Goal: Task Accomplishment & Management: Use online tool/utility

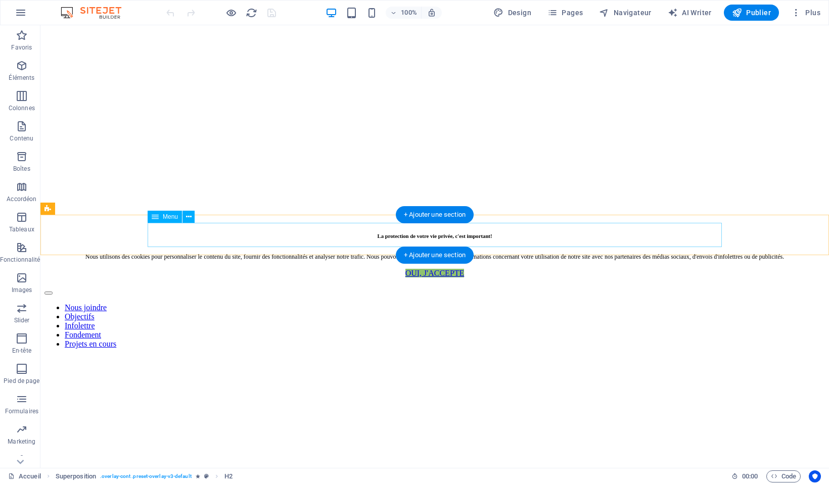
scroll to position [292, 0]
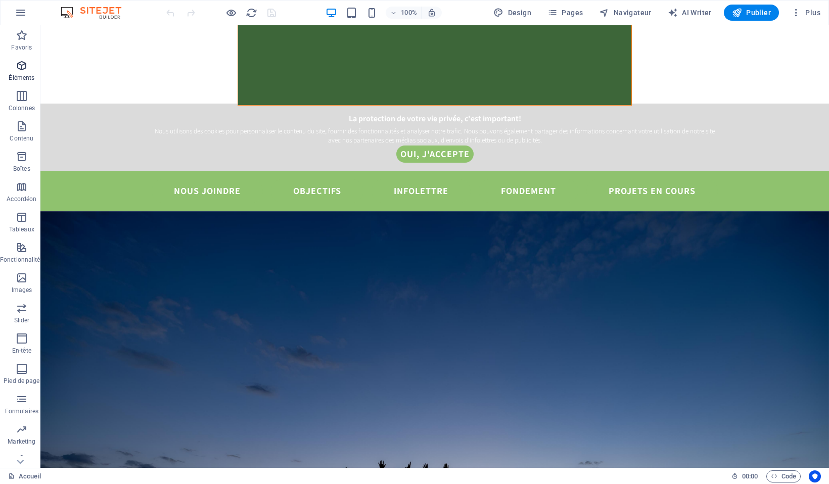
click at [22, 64] on icon "button" at bounding box center [22, 66] width 12 height 12
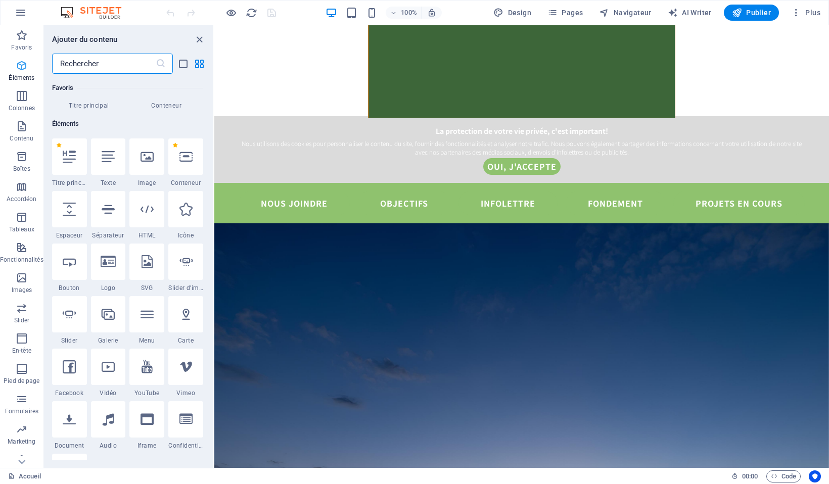
scroll to position [108, 0]
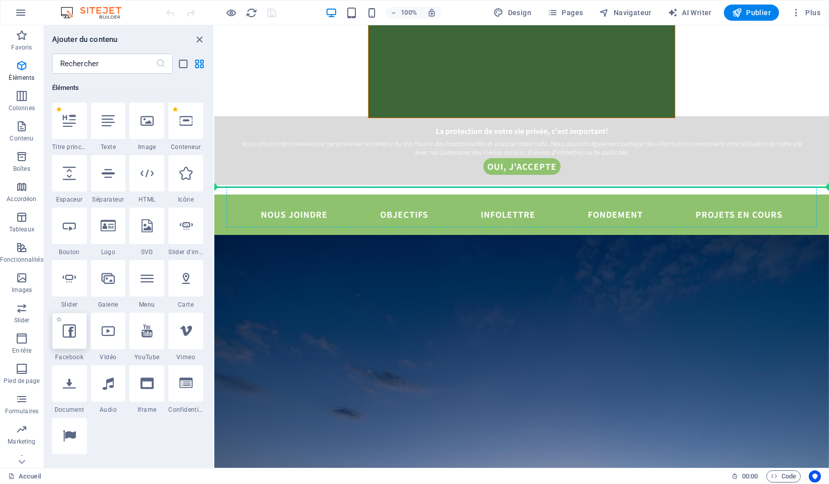
select select "%"
select select "px"
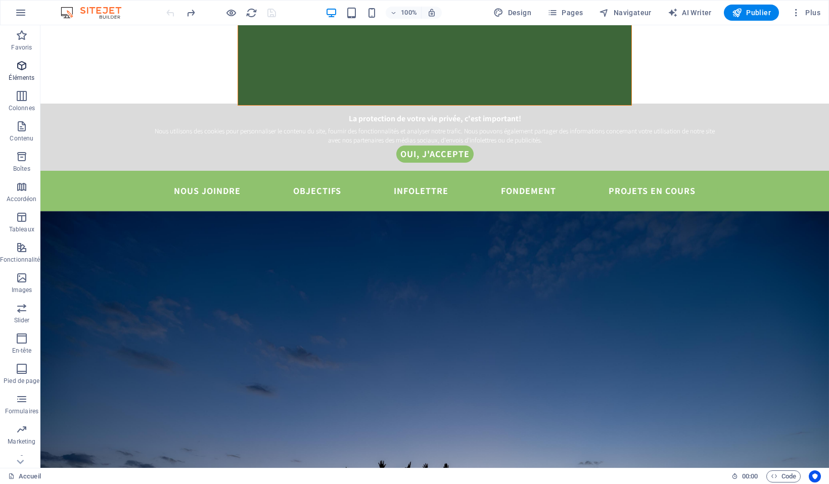
click at [20, 70] on icon "button" at bounding box center [22, 66] width 12 height 12
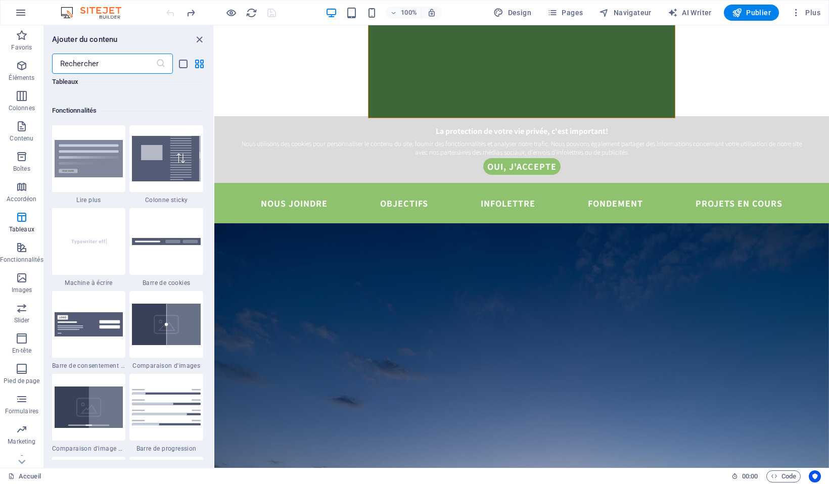
scroll to position [3928, 0]
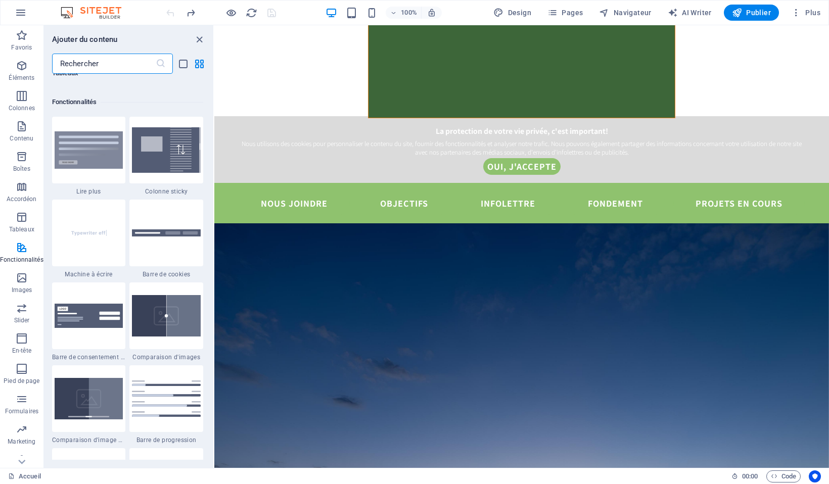
click at [112, 60] on input "text" at bounding box center [104, 64] width 104 height 20
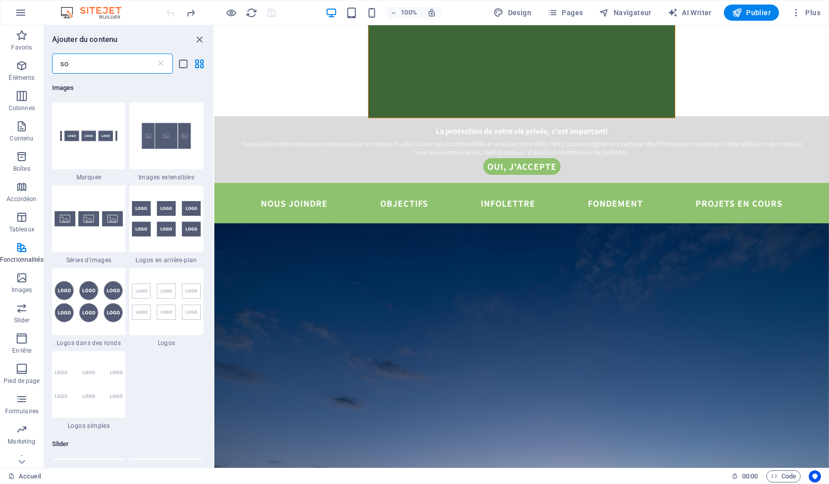
scroll to position [0, 0]
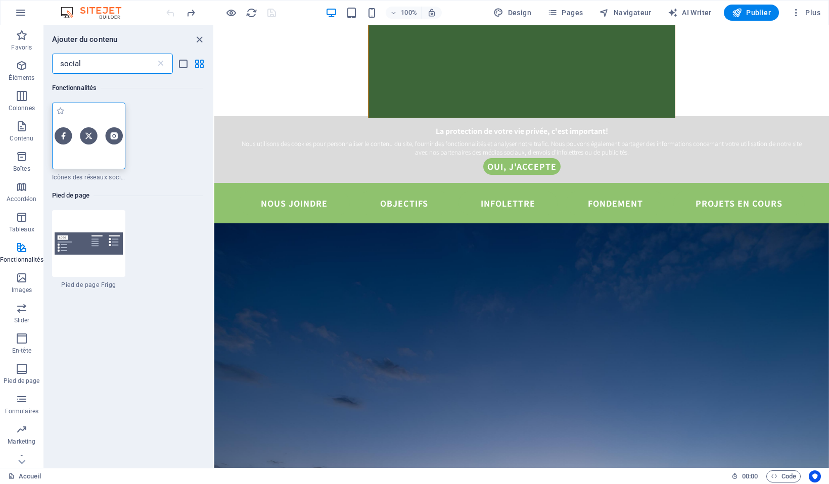
type input "social"
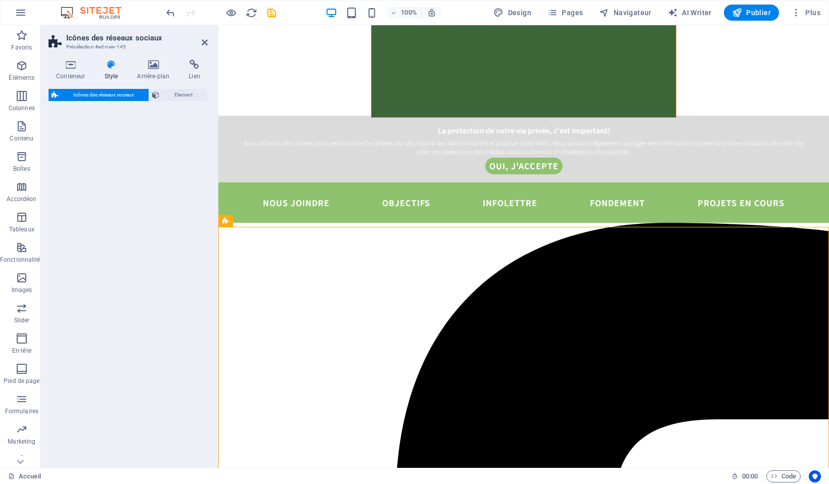
select select "rem"
select select "preset-social-icons-v3-default"
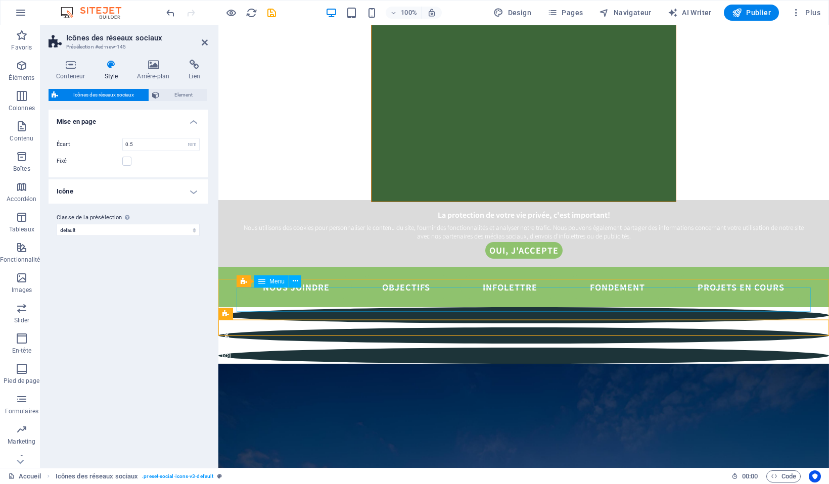
scroll to position [207, 0]
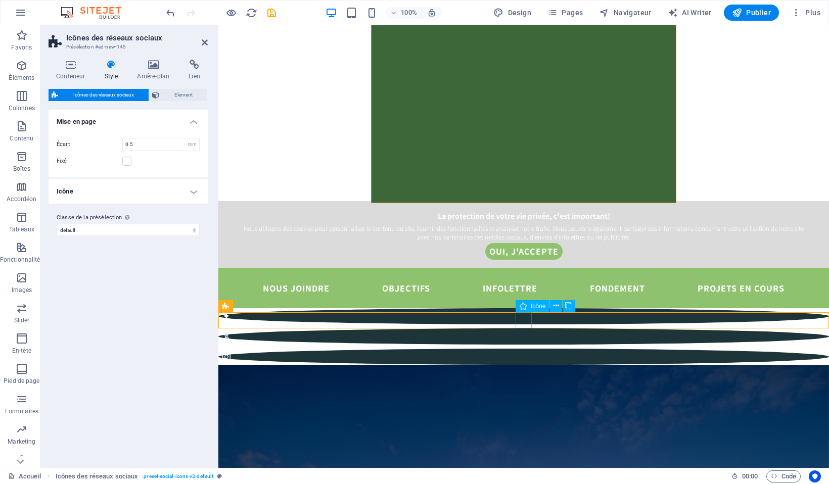
click at [523, 329] on figure at bounding box center [523, 337] width 611 height 16
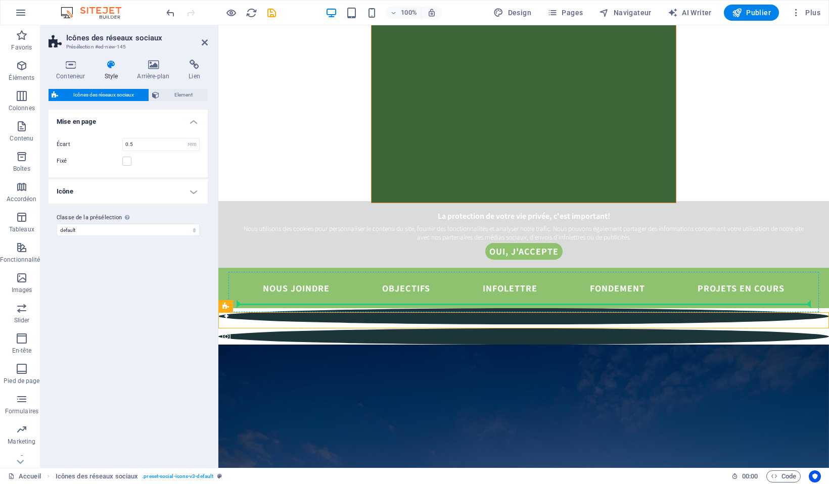
drag, startPoint x: 537, startPoint y: 322, endPoint x: 795, endPoint y: 295, distance: 259.3
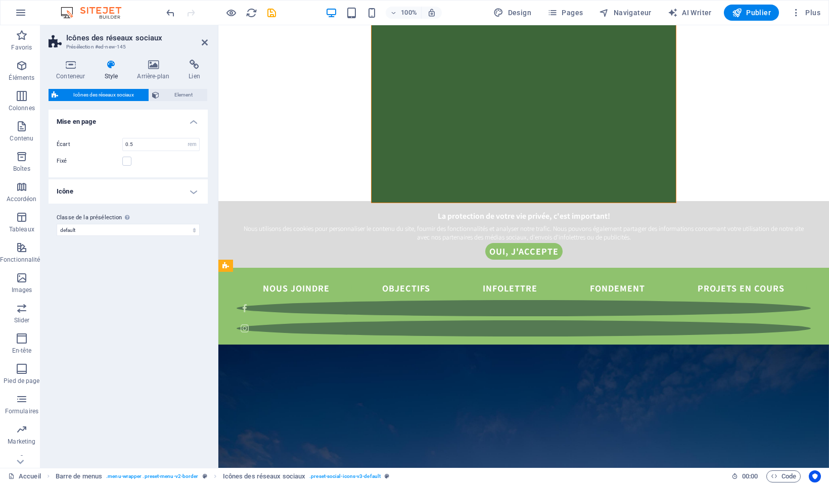
drag, startPoint x: 488, startPoint y: 324, endPoint x: 797, endPoint y: 295, distance: 310.3
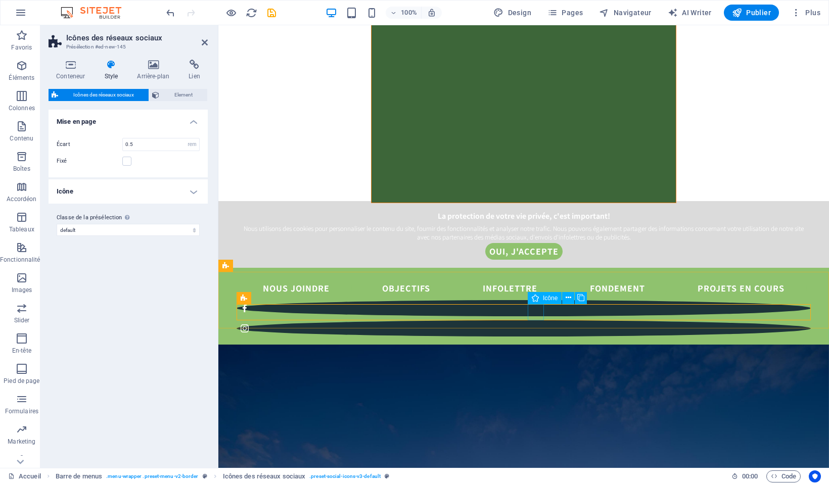
click at [539, 321] on figure at bounding box center [524, 329] width 574 height 16
select select "xMidYMid"
select select "px"
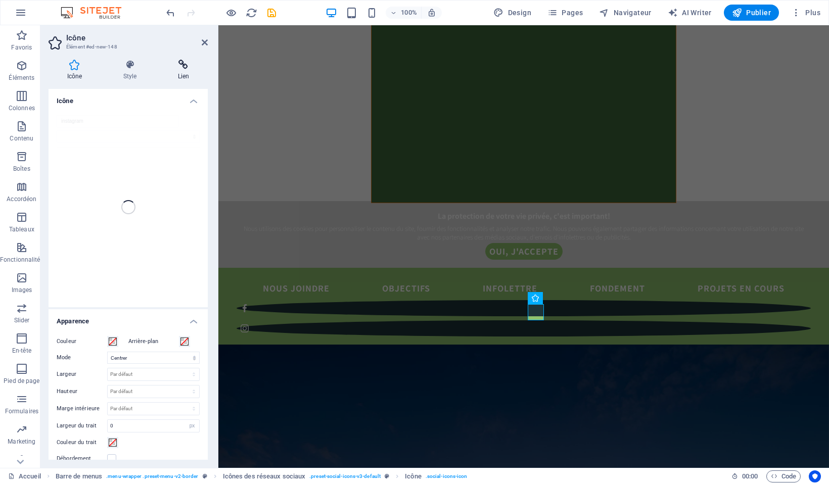
click at [182, 67] on icon at bounding box center [183, 65] width 49 height 10
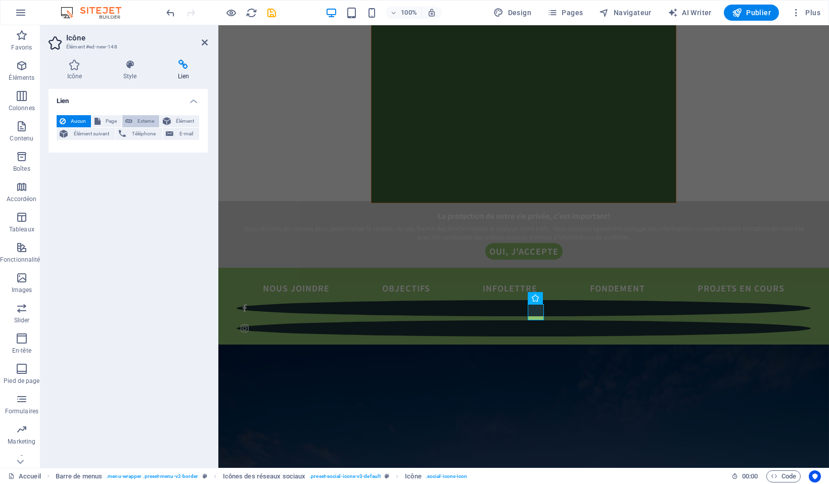
click at [147, 118] on span "Externe" at bounding box center [146, 121] width 21 height 12
select select "blank"
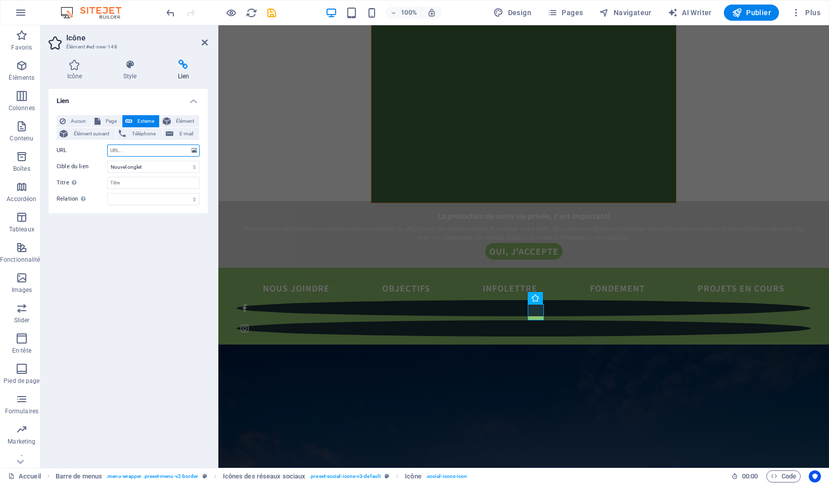
click at [128, 150] on input "URL" at bounding box center [153, 151] width 93 height 12
paste input "[URL][DOMAIN_NAME]"
type input "[URL][DOMAIN_NAME]"
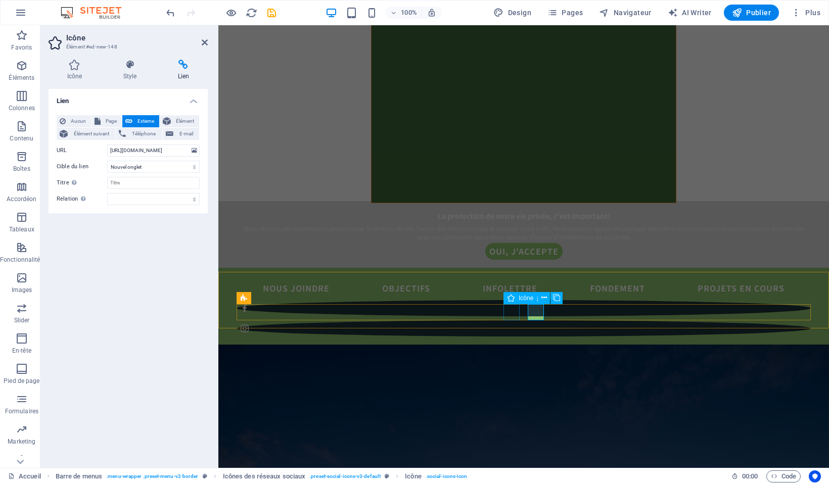
click at [512, 316] on figure at bounding box center [524, 308] width 574 height 16
select select "xMidYMid"
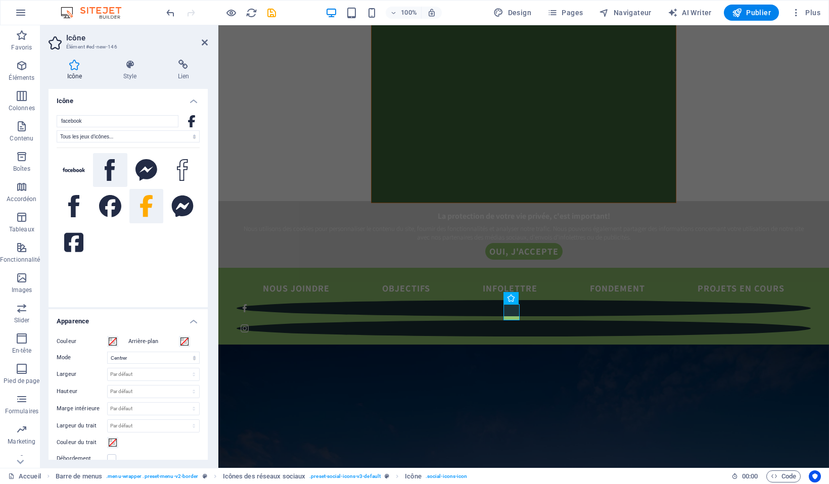
click at [108, 170] on icon at bounding box center [110, 170] width 10 height 22
click at [177, 173] on icon at bounding box center [182, 170] width 11 height 22
click at [141, 212] on icon at bounding box center [147, 206] width 14 height 22
click at [78, 243] on icon at bounding box center [73, 242] width 19 height 19
click at [144, 203] on icon at bounding box center [146, 206] width 13 height 22
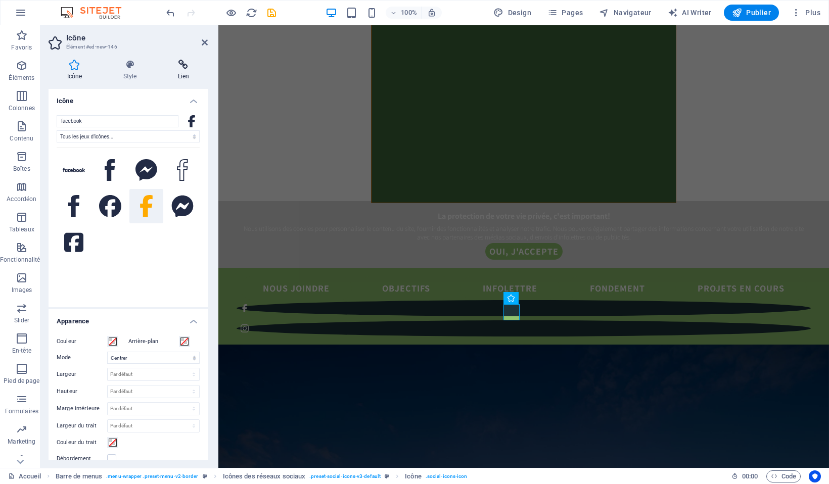
click at [184, 68] on icon at bounding box center [183, 65] width 49 height 10
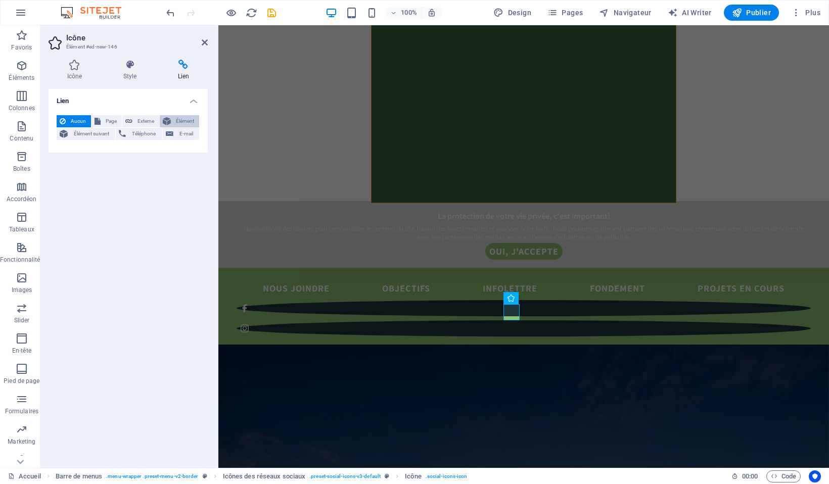
click at [183, 121] on span "Élément" at bounding box center [185, 121] width 22 height 12
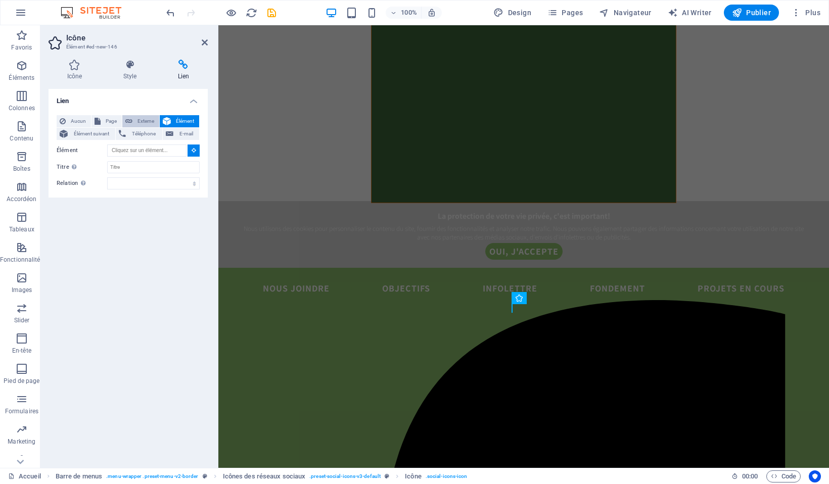
click at [140, 120] on span "Externe" at bounding box center [146, 121] width 21 height 12
select select "blank"
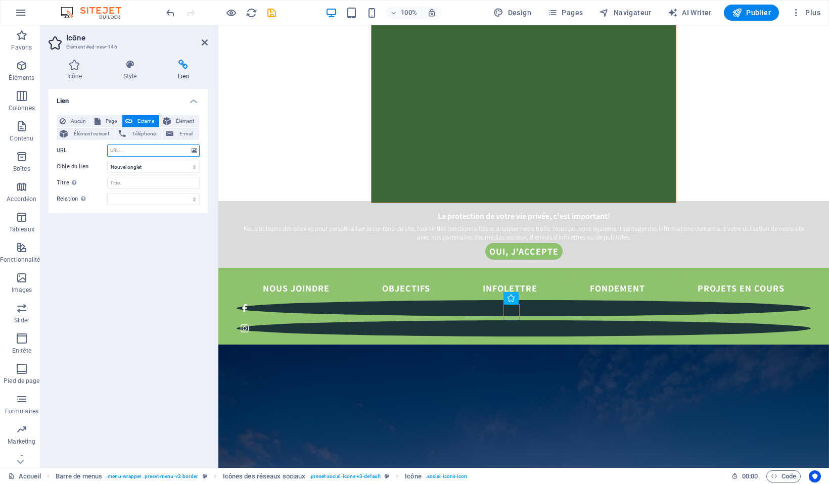
click at [135, 151] on input "URL" at bounding box center [153, 151] width 93 height 12
paste input "[URL][DOMAIN_NAME]"
type input "[URL][DOMAIN_NAME]"
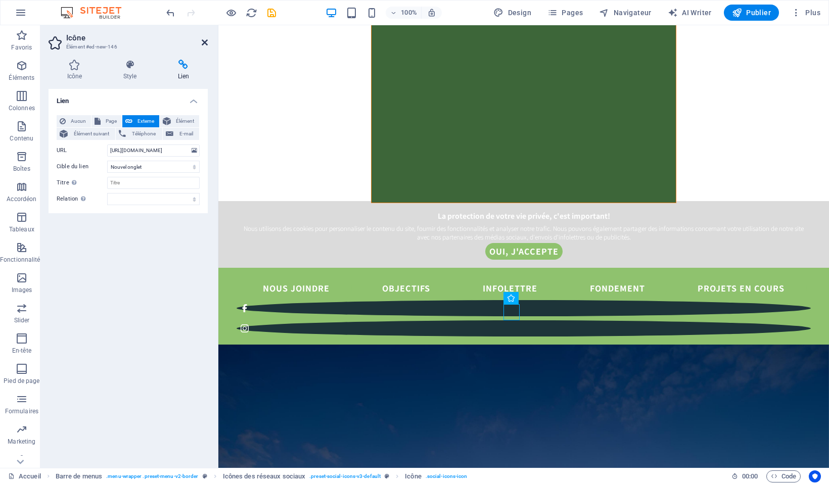
click at [203, 43] on icon at bounding box center [205, 42] width 6 height 8
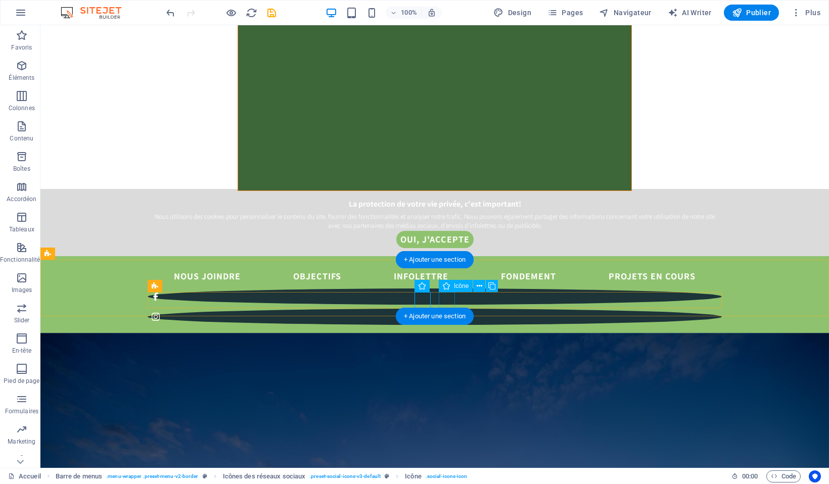
click at [452, 309] on figure at bounding box center [435, 317] width 574 height 16
click at [459, 287] on span "Icône" at bounding box center [461, 286] width 15 height 6
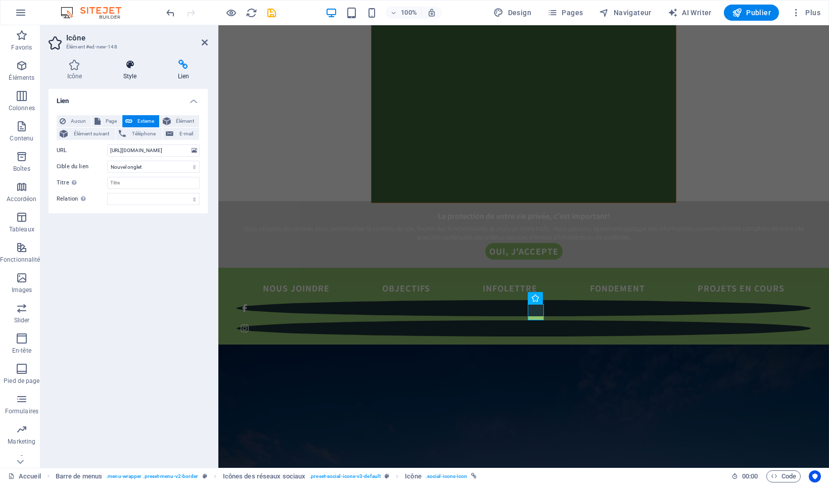
click at [125, 66] on icon at bounding box center [130, 65] width 51 height 10
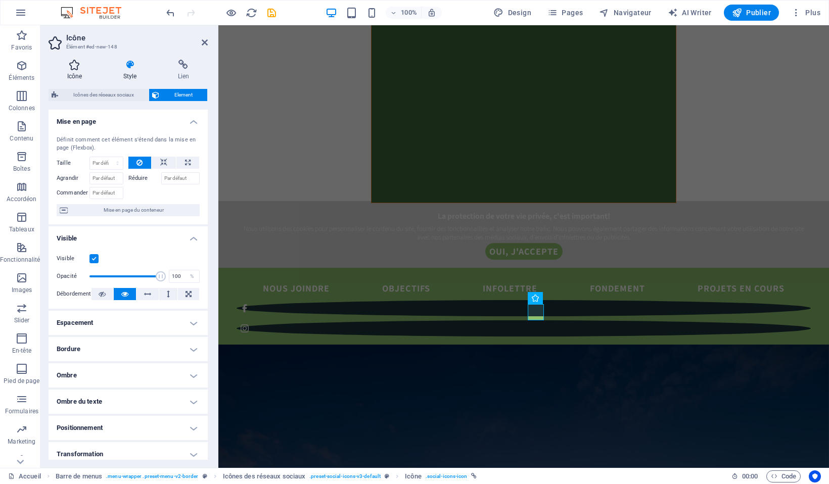
click at [83, 60] on icon at bounding box center [75, 65] width 52 height 10
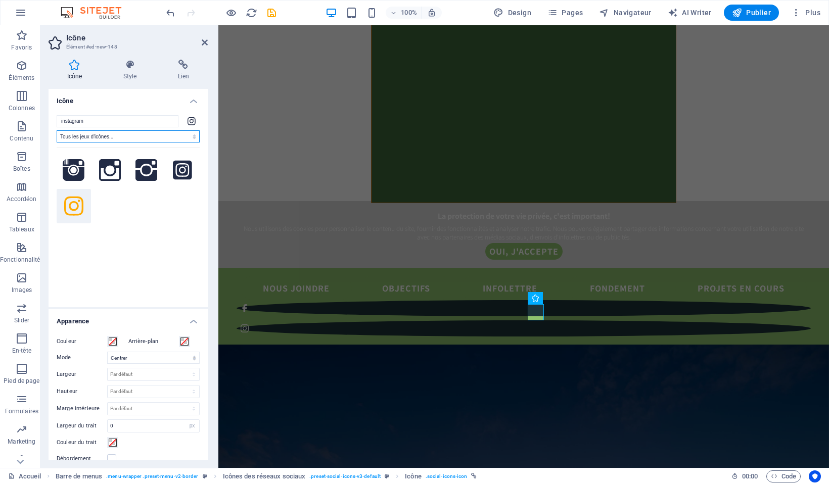
click at [174, 134] on select "Tous les jeux d'icônes... IcoFont Ionicons FontAwesome Brands FontAwesome Duoto…" at bounding box center [128, 136] width 143 height 12
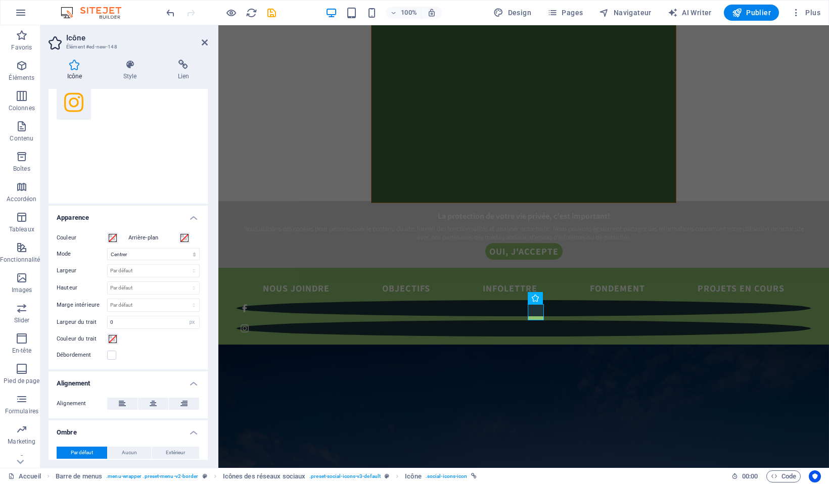
scroll to position [111, 0]
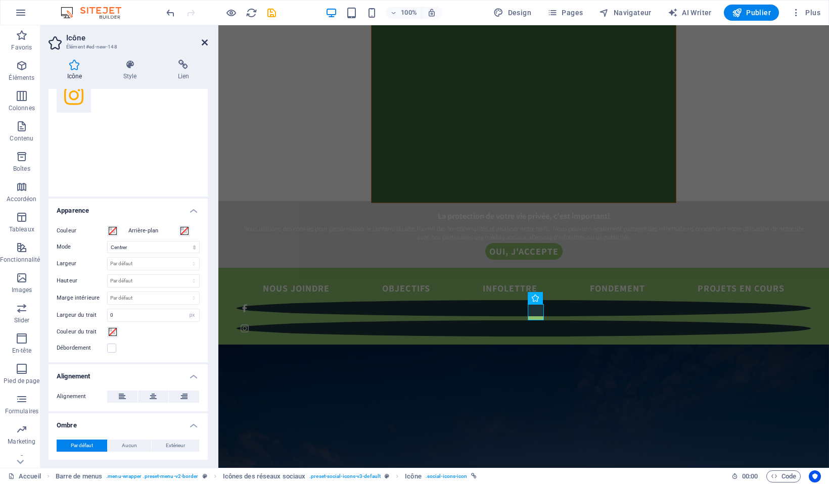
drag, startPoint x: 203, startPoint y: 44, endPoint x: 162, endPoint y: 19, distance: 47.7
click at [203, 44] on icon at bounding box center [205, 42] width 6 height 8
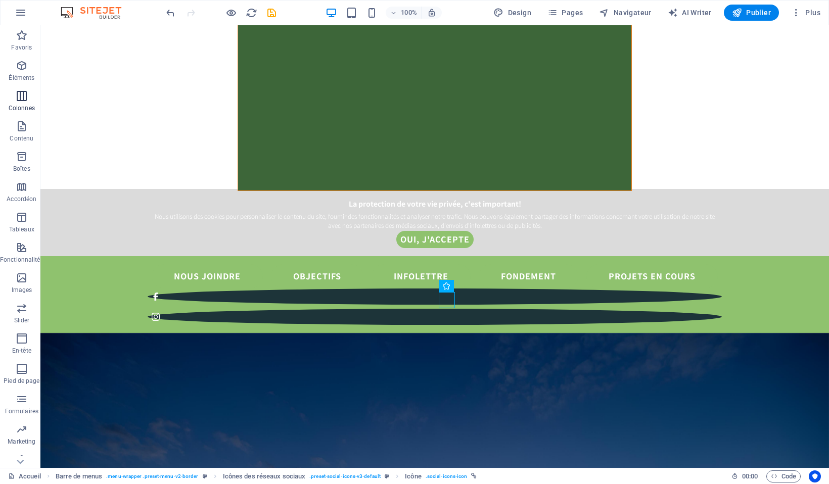
click at [22, 95] on icon "button" at bounding box center [22, 96] width 12 height 12
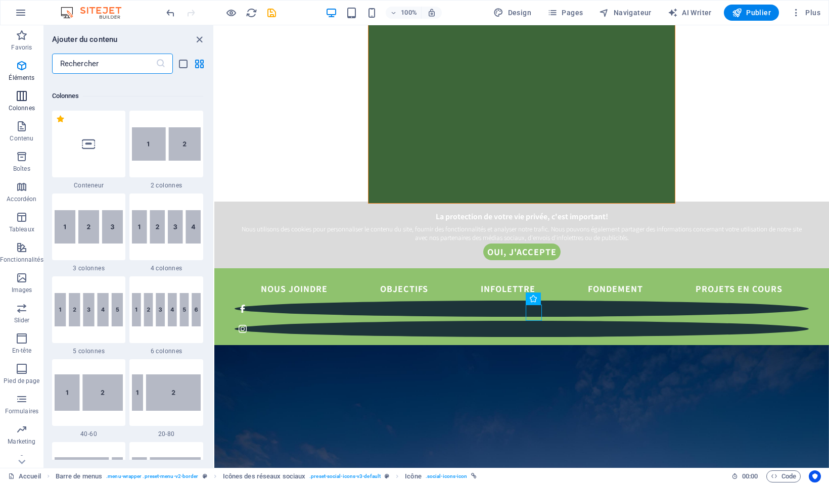
scroll to position [501, 0]
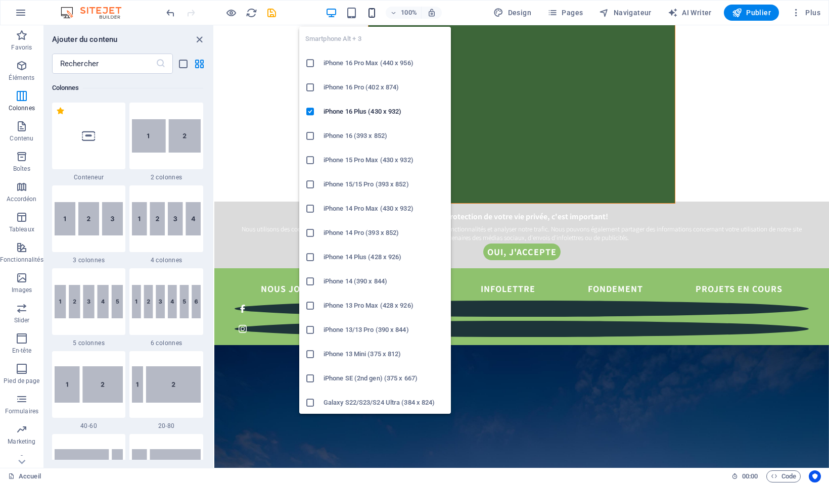
click at [369, 12] on icon "button" at bounding box center [372, 13] width 12 height 12
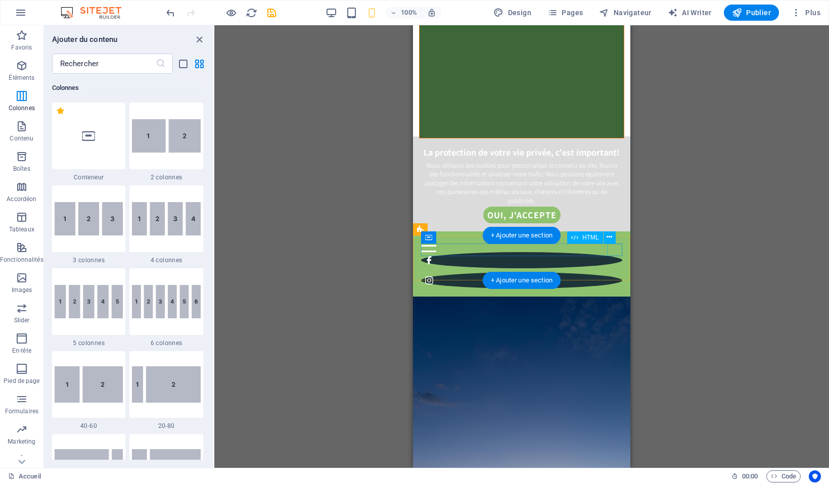
click at [618, 249] on div at bounding box center [521, 246] width 201 height 13
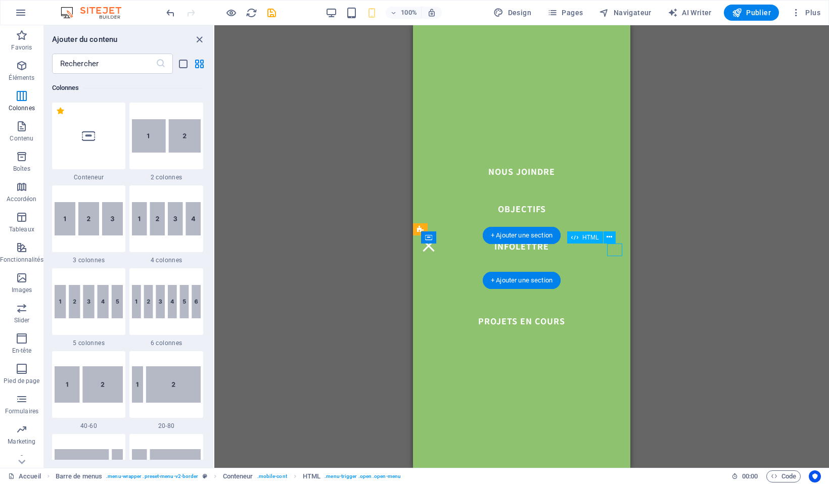
click at [618, 249] on div at bounding box center [521, 246] width 201 height 13
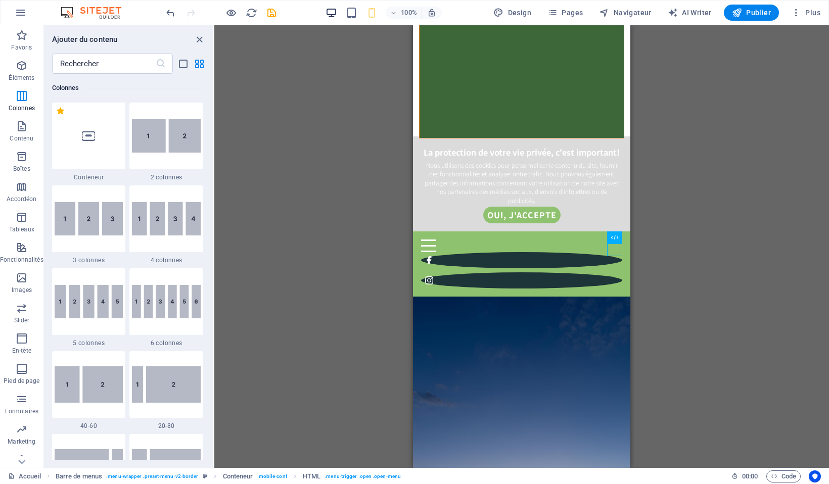
click at [332, 14] on icon "button" at bounding box center [332, 13] width 12 height 12
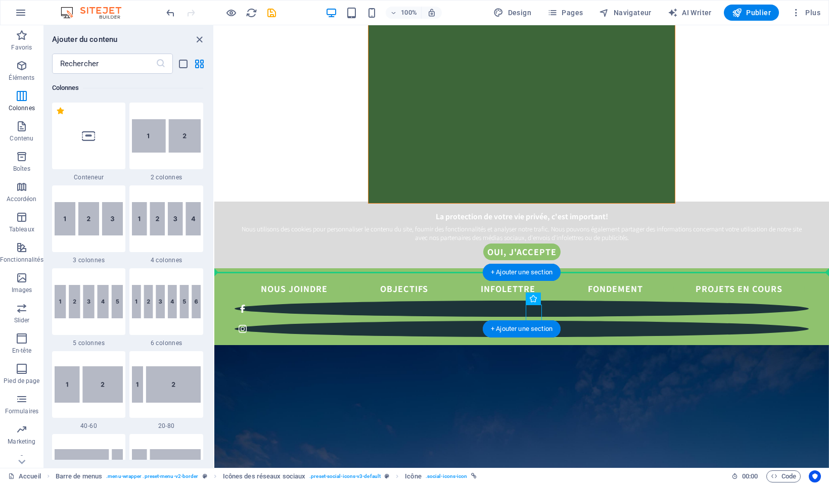
drag, startPoint x: 752, startPoint y: 324, endPoint x: 822, endPoint y: 299, distance: 73.7
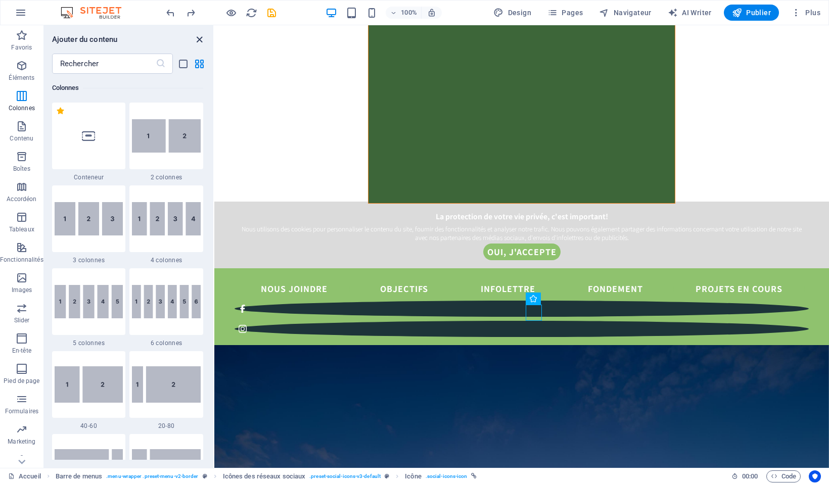
click at [201, 38] on icon "close panel" at bounding box center [200, 40] width 12 height 12
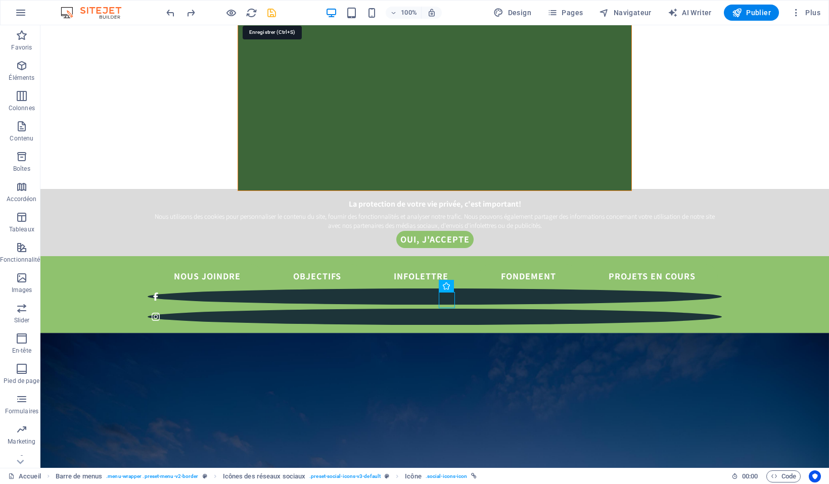
click at [273, 15] on icon "save" at bounding box center [272, 13] width 12 height 12
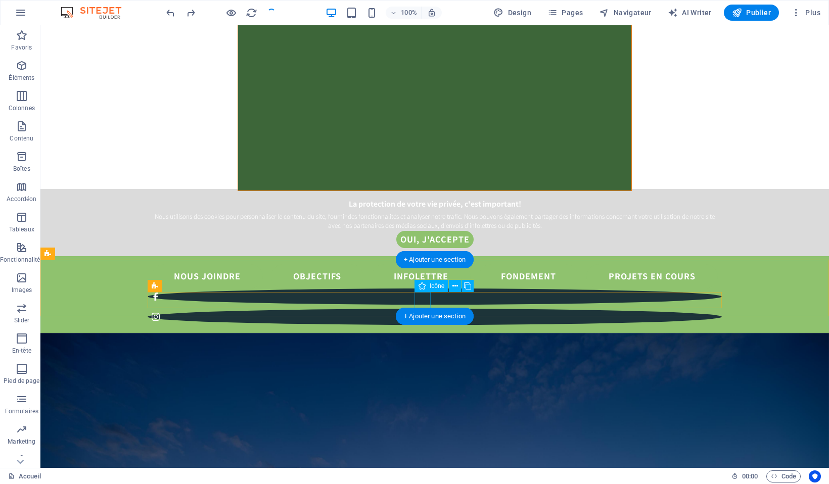
click at [430, 299] on figure at bounding box center [435, 297] width 574 height 16
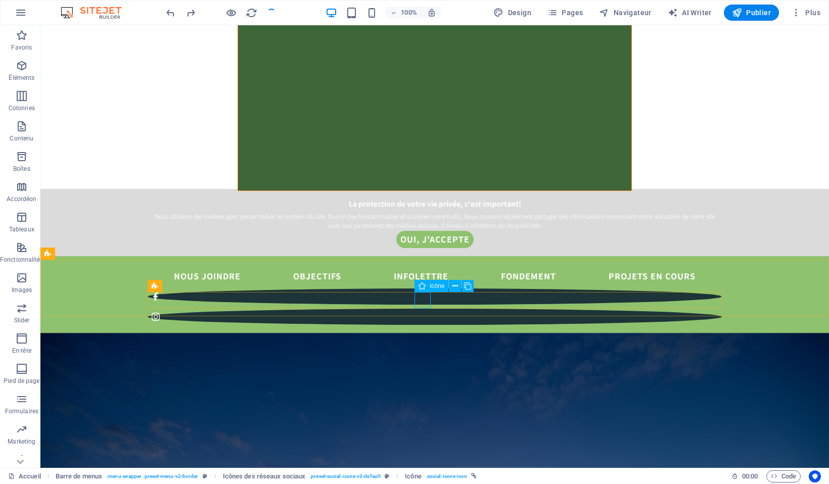
click at [433, 286] on span "Icône" at bounding box center [437, 286] width 15 height 6
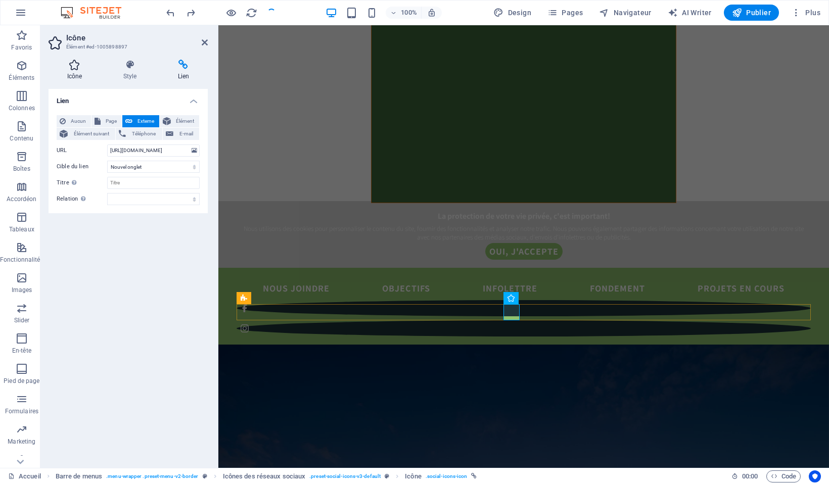
click at [75, 62] on icon at bounding box center [75, 65] width 52 height 10
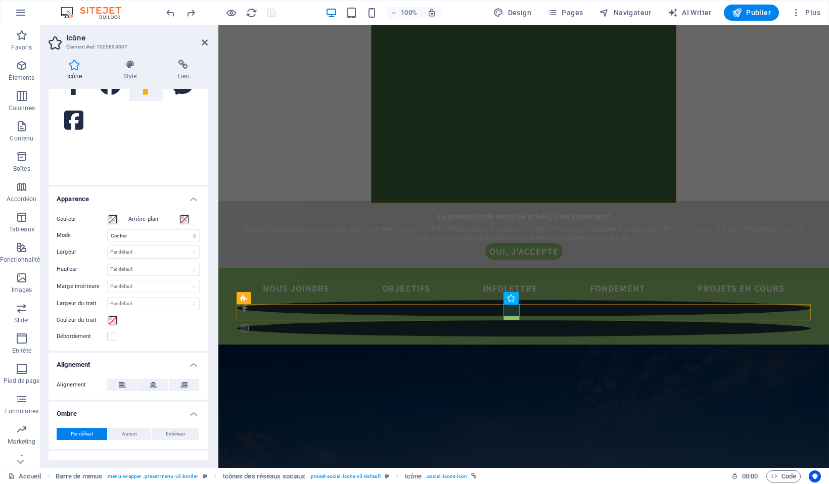
scroll to position [159, 0]
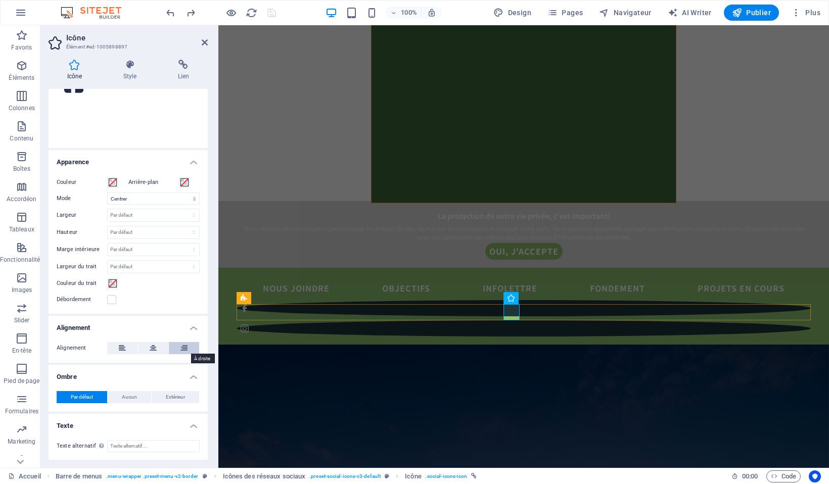
click at [182, 347] on icon at bounding box center [184, 348] width 7 height 12
click at [152, 346] on icon at bounding box center [153, 348] width 7 height 12
click at [191, 163] on h4 "Apparence" at bounding box center [128, 159] width 159 height 18
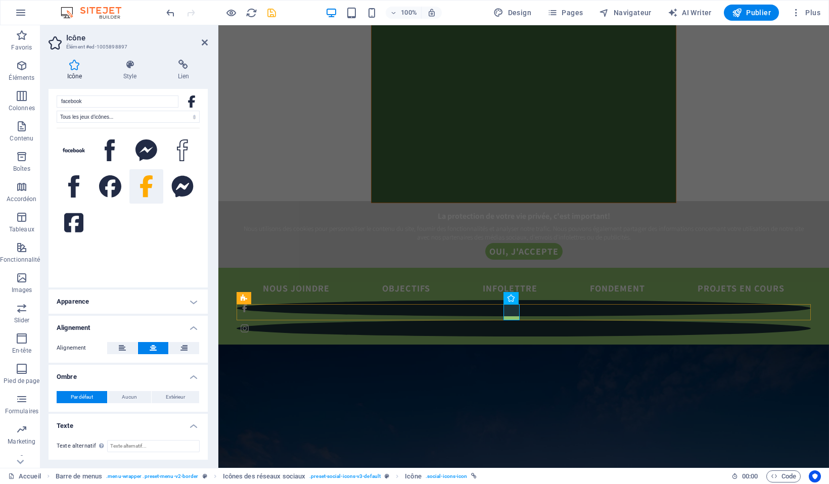
scroll to position [0, 0]
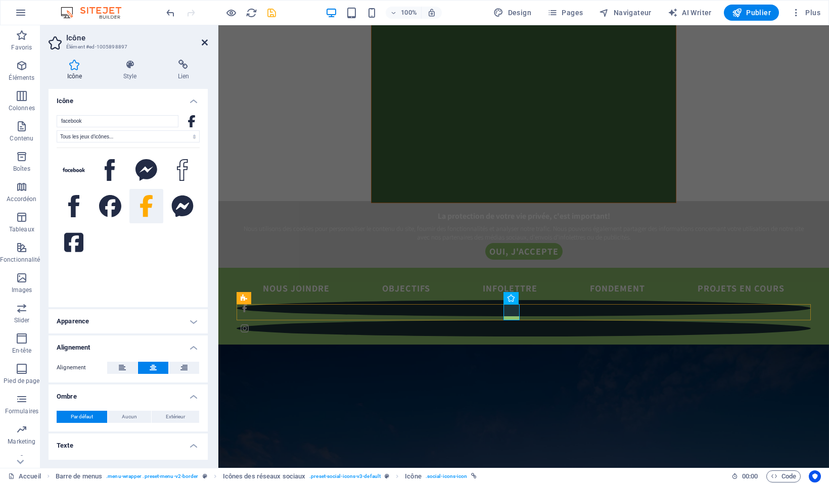
click at [205, 42] on icon at bounding box center [205, 42] width 6 height 8
